Goal: Task Accomplishment & Management: Use online tool/utility

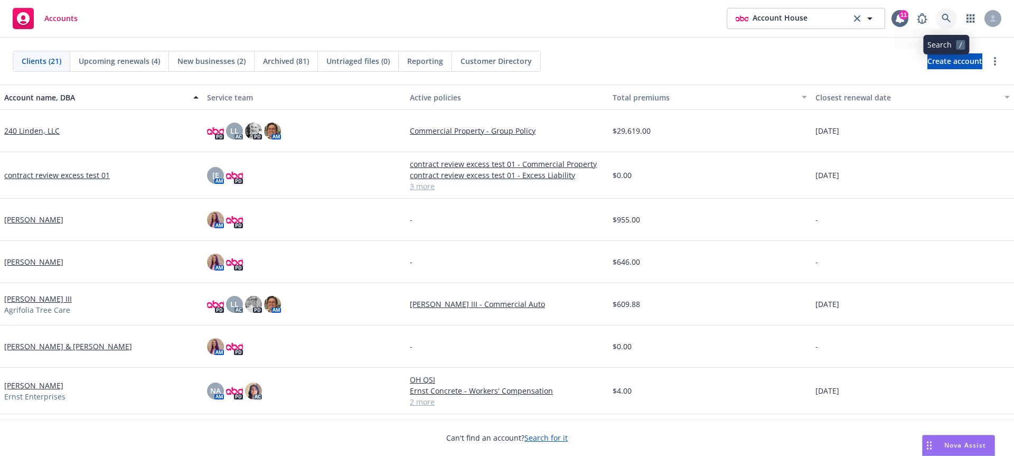
click at [943, 18] on icon at bounding box center [946, 18] width 9 height 9
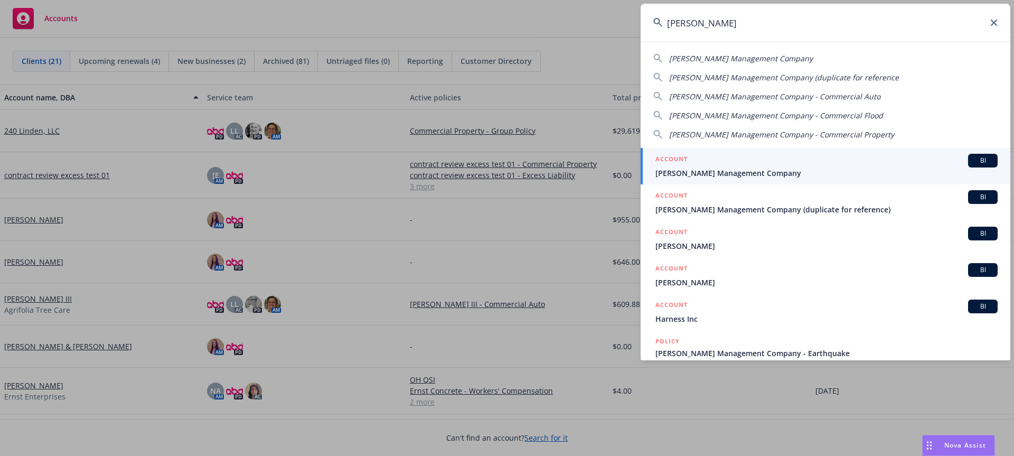
type input "[PERSON_NAME]"
click at [879, 174] on span "[PERSON_NAME] Management Company" at bounding box center [827, 172] width 342 height 11
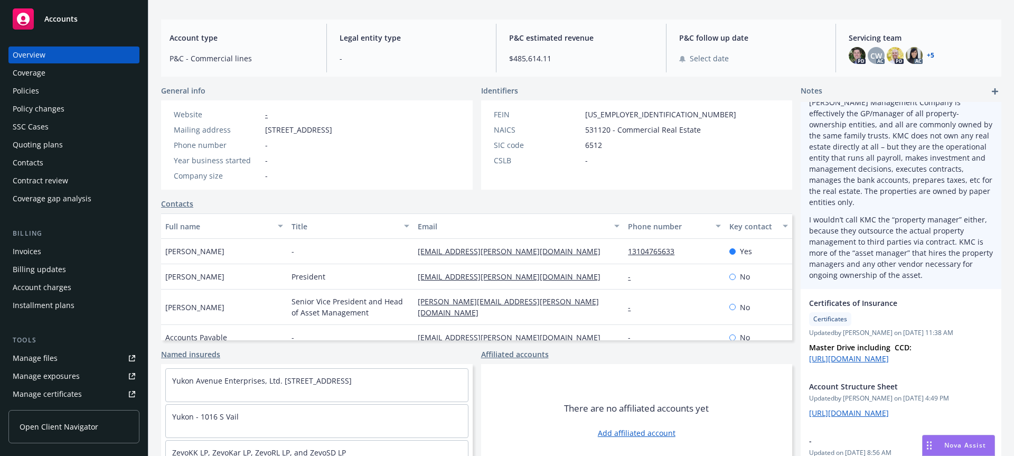
scroll to position [60, 0]
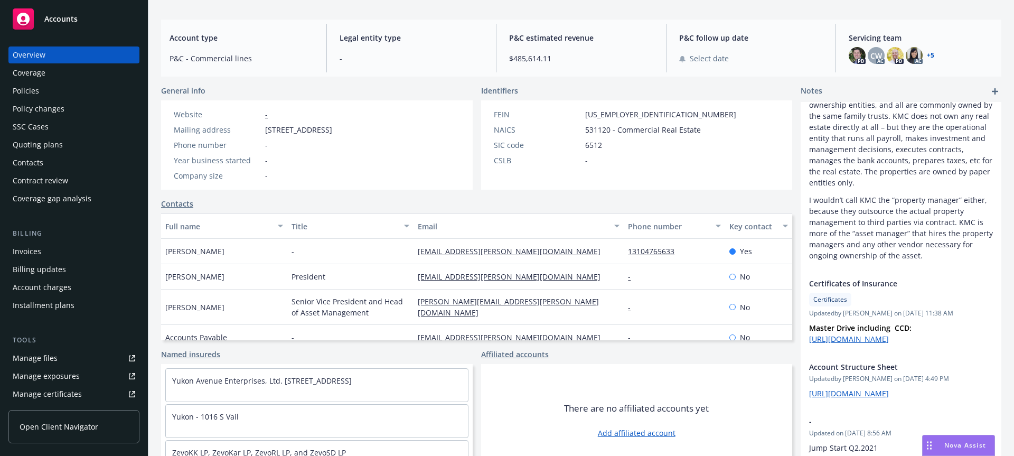
click at [70, 198] on div "Coverage gap analysis" at bounding box center [52, 198] width 79 height 17
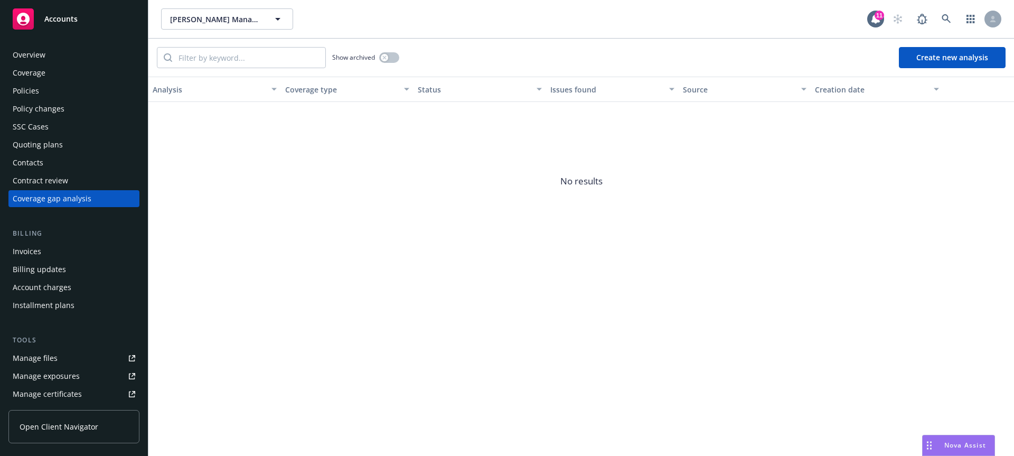
click at [925, 51] on button "Create new analysis" at bounding box center [952, 57] width 107 height 21
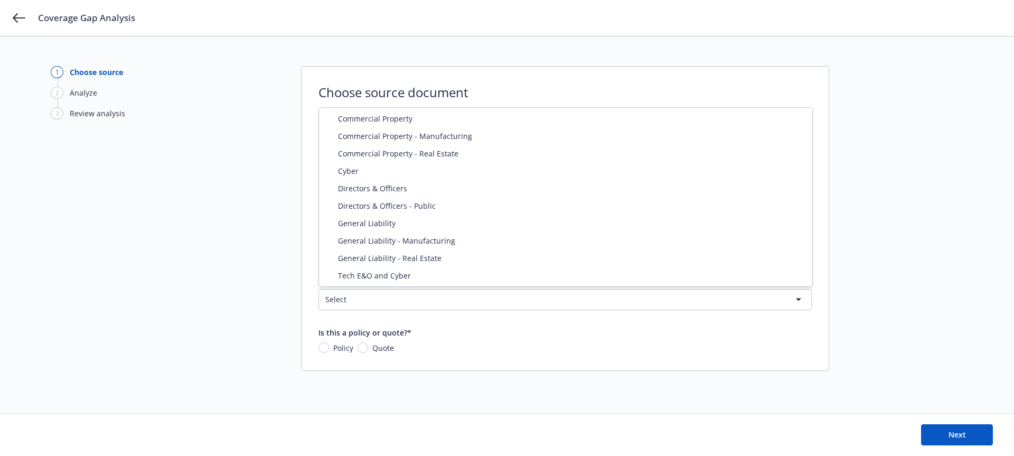
click at [358, 291] on html "Coverage Gap Analysis 1 Choose source 2 Analyze 3 Review analysis Choose source…" at bounding box center [507, 228] width 1014 height 456
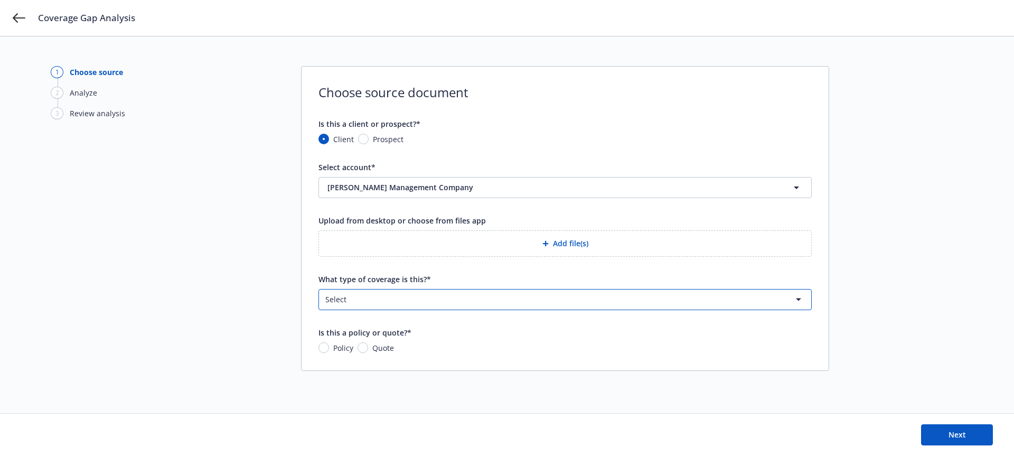
click at [330, 303] on html "Coverage Gap Analysis 1 Choose source 2 Analyze 3 Review analysis Choose source…" at bounding box center [507, 228] width 1014 height 456
click at [17, 23] on icon at bounding box center [19, 18] width 13 height 13
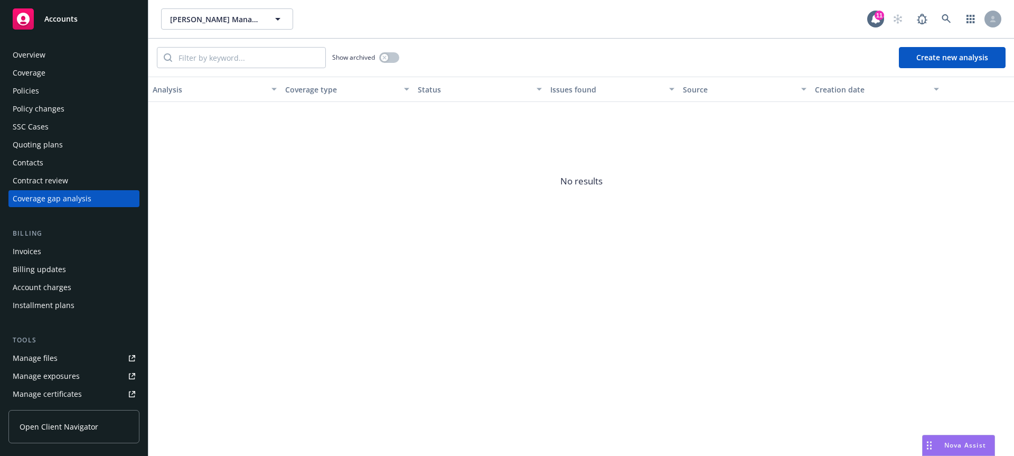
click at [47, 95] on div "Policies" at bounding box center [74, 90] width 123 height 17
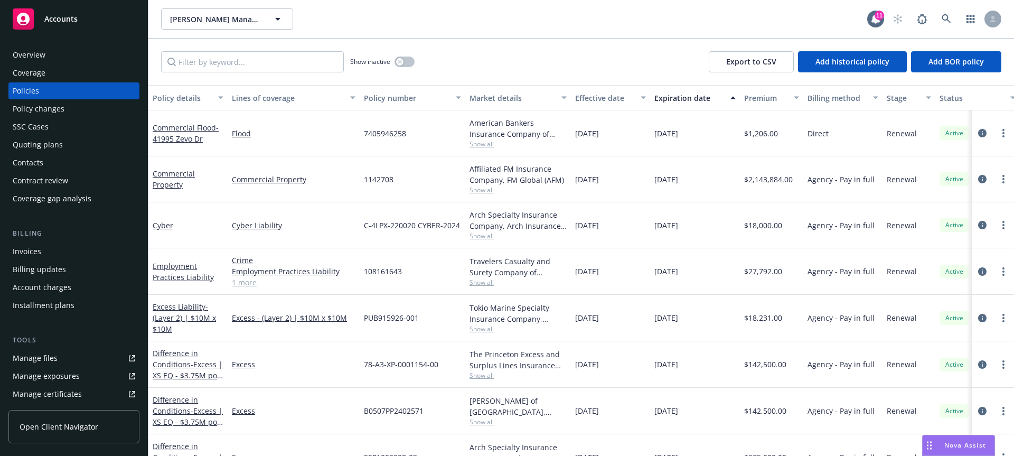
click at [387, 130] on span "7405946258" at bounding box center [385, 133] width 42 height 11
click at [377, 178] on span "1142708" at bounding box center [379, 179] width 30 height 11
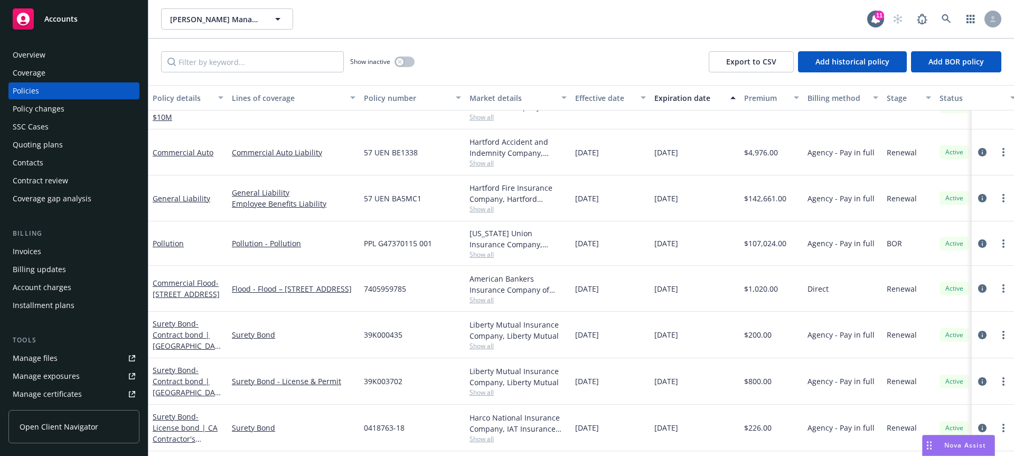
scroll to position [491, 0]
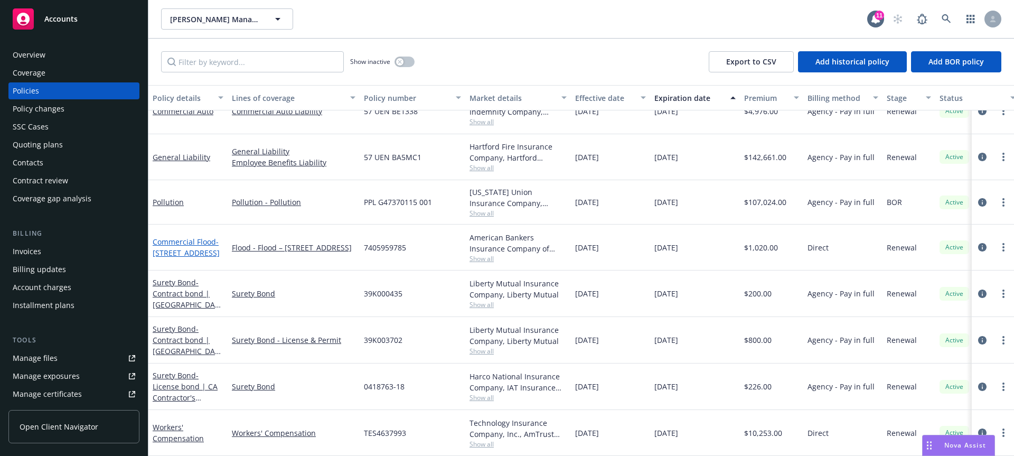
click at [185, 249] on span "- [STREET_ADDRESS]" at bounding box center [186, 247] width 67 height 21
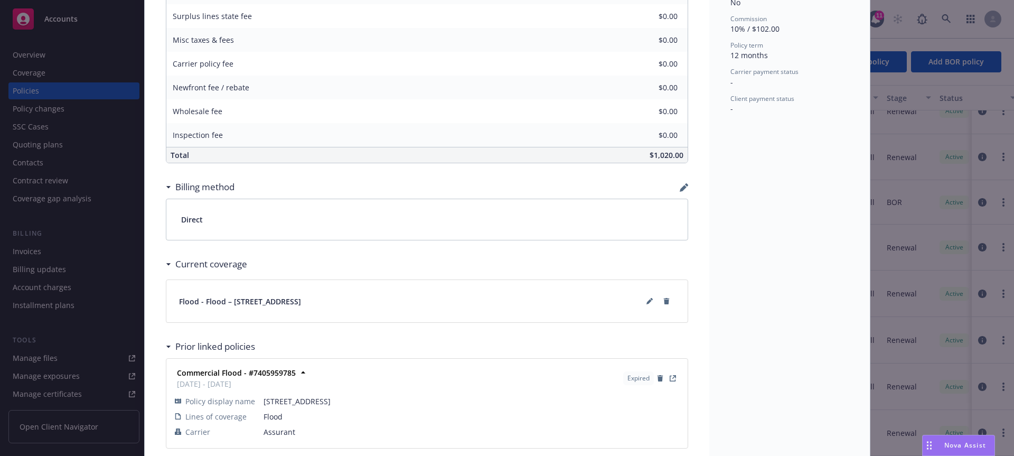
scroll to position [490, 0]
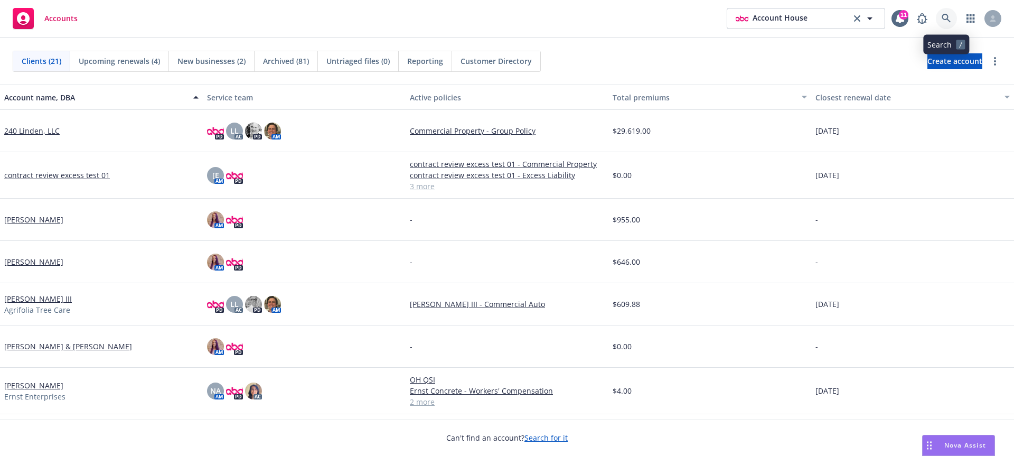
click at [941, 15] on link at bounding box center [946, 18] width 21 height 21
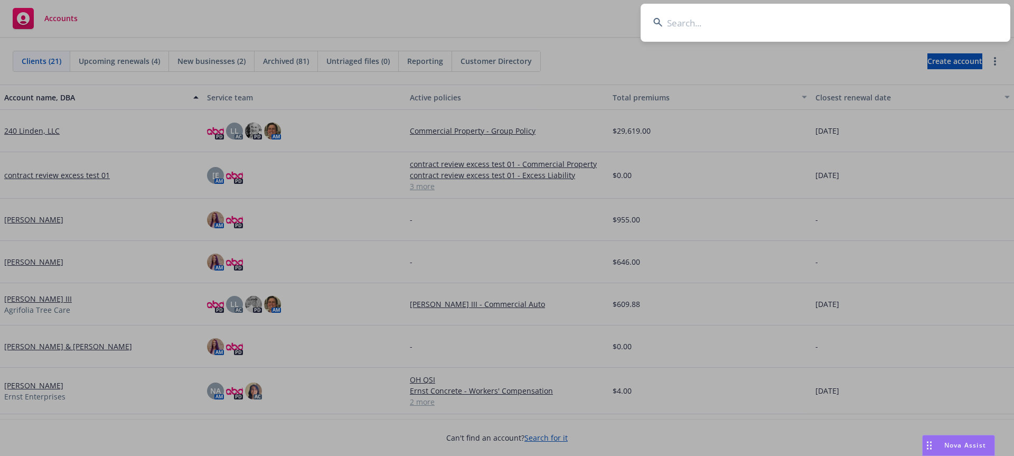
type input "d"
type input "k"
